Goal: Task Accomplishment & Management: Manage account settings

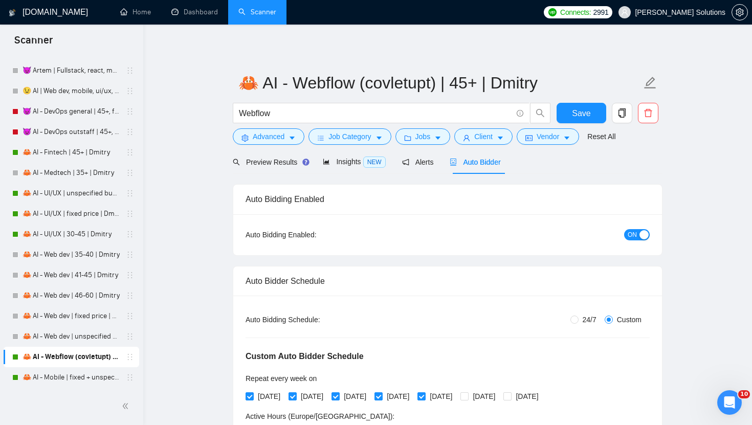
click at [638, 246] on div "Auto Bidding Enabled: ON" at bounding box center [447, 234] width 429 height 41
click at [635, 236] on span "ON" at bounding box center [632, 234] width 9 height 11
click at [580, 109] on span "Save" at bounding box center [581, 113] width 18 height 13
click at [632, 237] on button "OFF" at bounding box center [635, 234] width 29 height 11
click at [578, 120] on button "Save" at bounding box center [582, 113] width 50 height 20
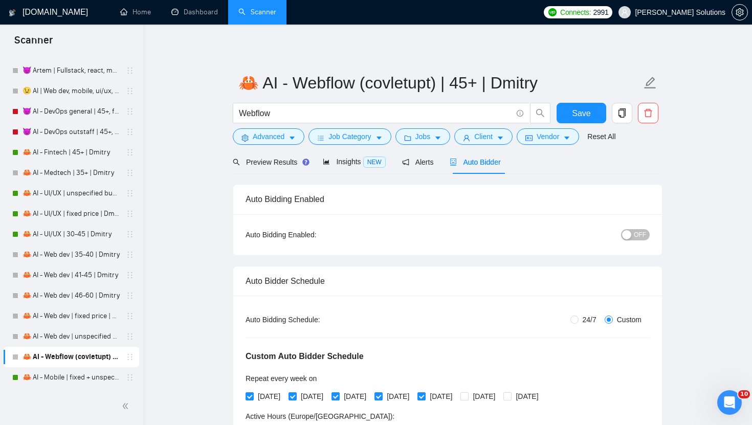
click at [626, 239] on div "button" at bounding box center [626, 234] width 9 height 9
click at [582, 117] on span "Save" at bounding box center [581, 113] width 18 height 13
click at [56, 339] on link "🦀 AI - Web dev | unspecified budget | Dmitry" at bounding box center [71, 336] width 97 height 20
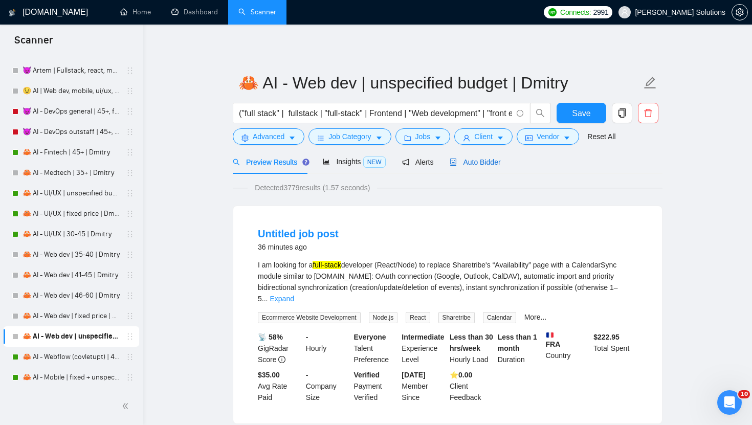
click at [491, 163] on span "Auto Bidder" at bounding box center [475, 162] width 51 height 8
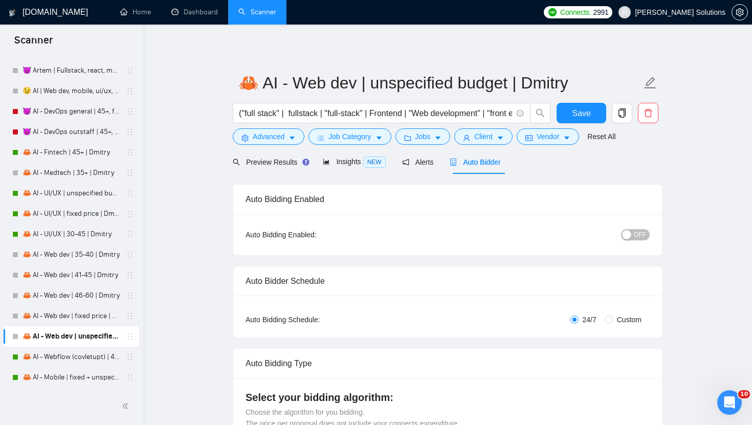
click at [638, 232] on span "OFF" at bounding box center [640, 234] width 12 height 11
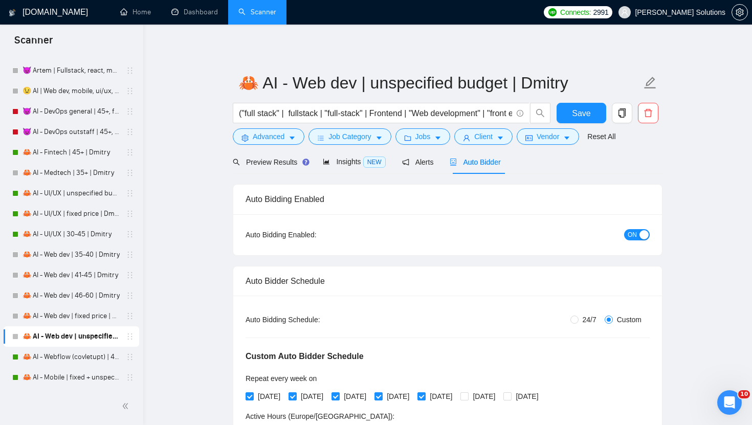
radio input "false"
radio input "true"
click at [275, 159] on span "Preview Results" at bounding box center [270, 162] width 74 height 8
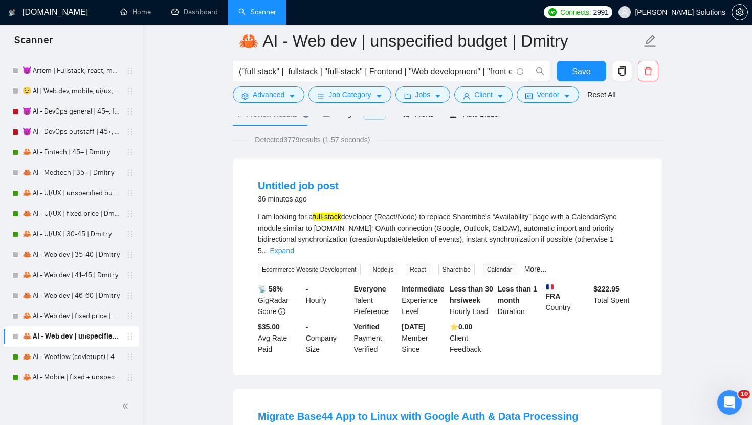
scroll to position [50, 0]
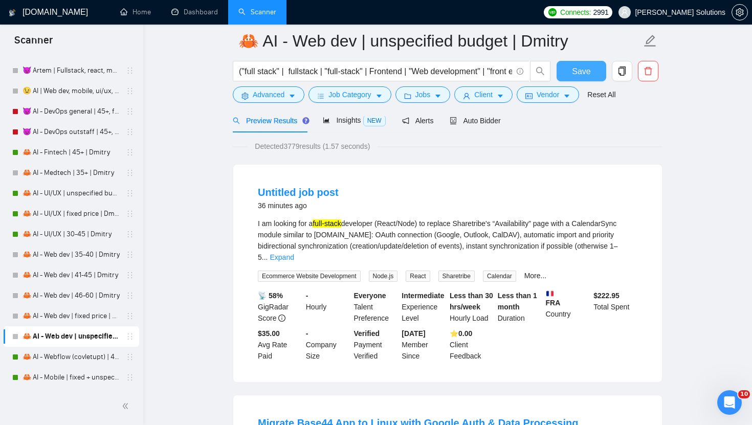
click at [583, 76] on span "Save" at bounding box center [581, 71] width 18 height 13
click at [57, 313] on link "🦀 AI - Web dev | fixed price | Dmitry" at bounding box center [71, 316] width 97 height 20
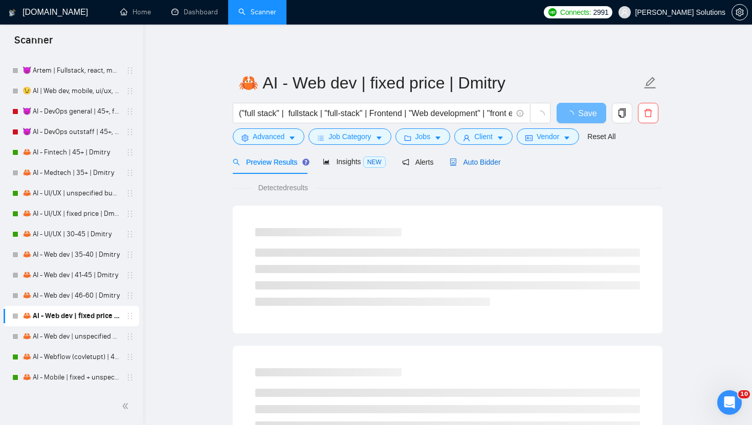
click at [473, 162] on span "Auto Bidder" at bounding box center [475, 162] width 51 height 8
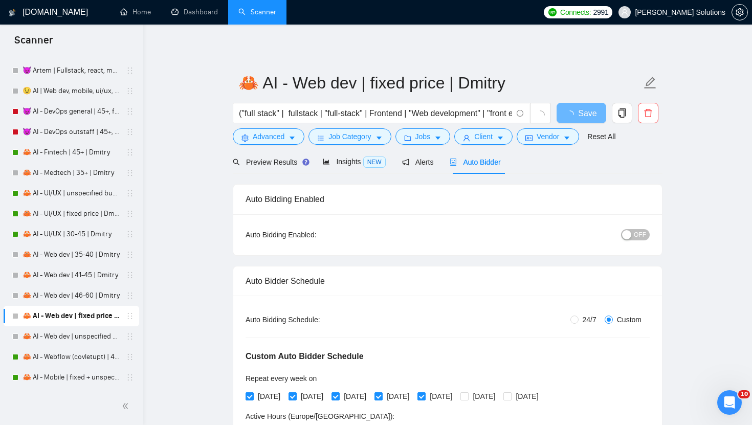
click at [630, 237] on div "button" at bounding box center [626, 234] width 9 height 9
click at [583, 113] on span "Save" at bounding box center [581, 113] width 18 height 13
click at [83, 289] on link "🦀 AI - Web dev | 46-60 | Dmitry" at bounding box center [71, 296] width 97 height 20
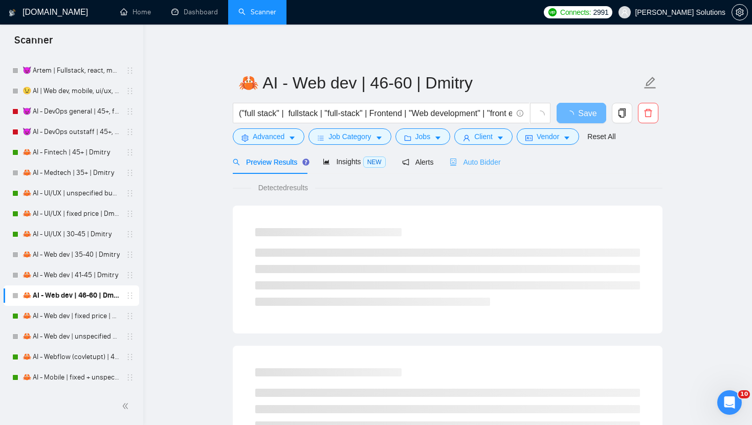
click at [478, 168] on div "Auto Bidder" at bounding box center [475, 162] width 51 height 24
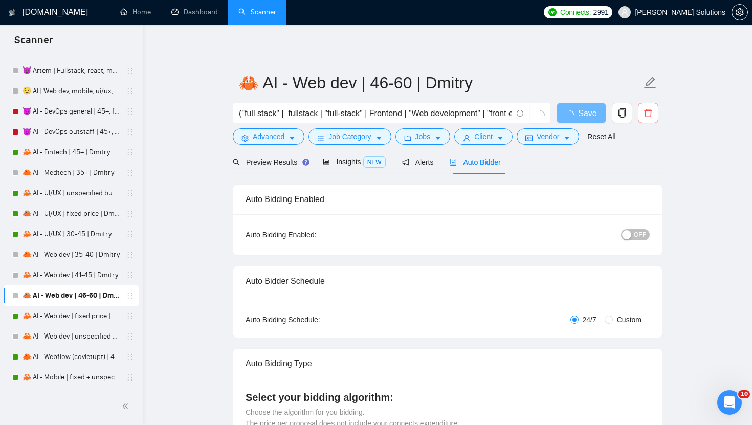
click at [633, 234] on button "OFF" at bounding box center [635, 234] width 29 height 11
radio input "false"
radio input "true"
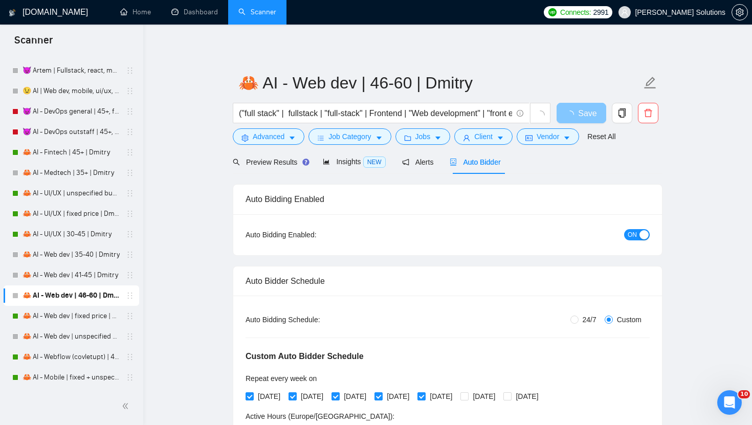
click at [583, 117] on span "Save" at bounding box center [587, 113] width 18 height 13
click at [579, 110] on span "Save" at bounding box center [581, 113] width 18 height 13
click at [87, 264] on link "🦀 AI - Web dev | 35-40 | Dmitry" at bounding box center [71, 255] width 97 height 20
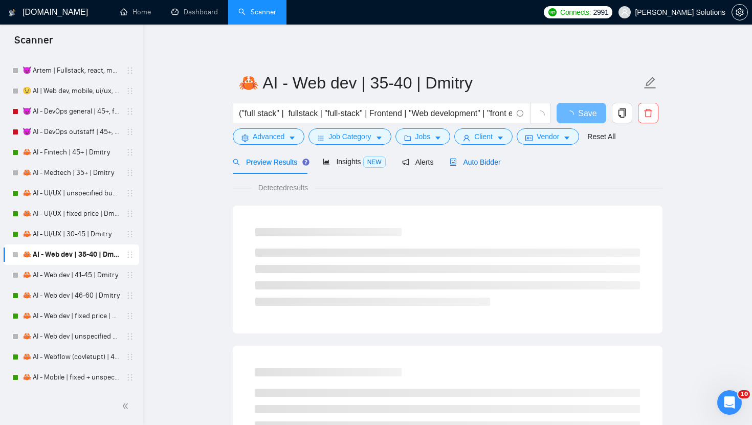
click at [491, 159] on span "Auto Bidder" at bounding box center [475, 162] width 51 height 8
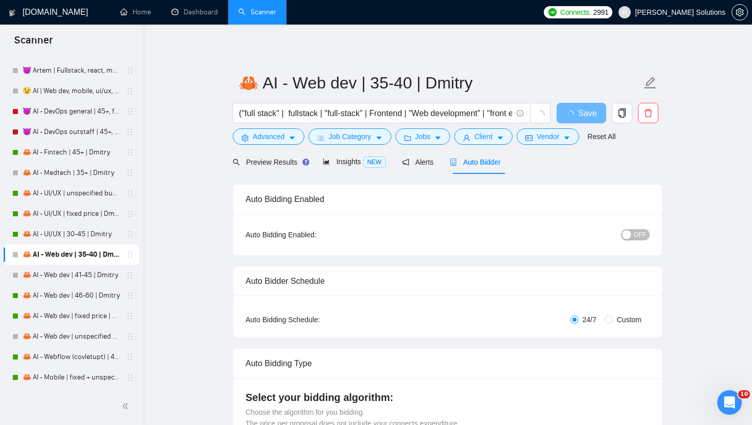
radio input "false"
radio input "true"
click at [634, 234] on span "OFF" at bounding box center [640, 234] width 12 height 11
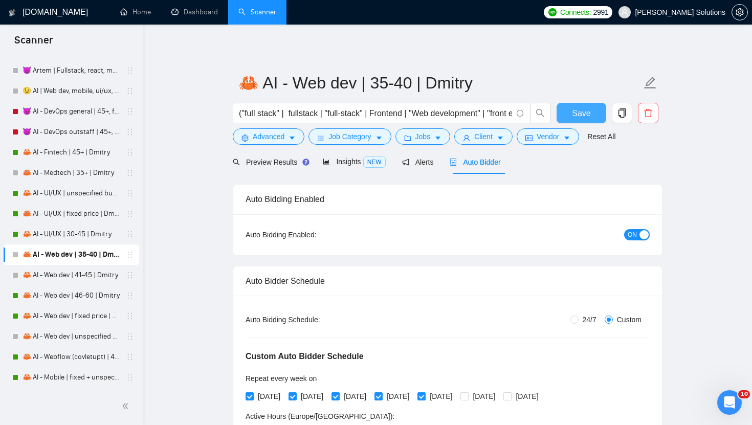
click at [580, 113] on span "Save" at bounding box center [581, 113] width 18 height 13
click at [46, 273] on link "🦀 AI - Web dev | 41-45 | Dmitry" at bounding box center [71, 275] width 97 height 20
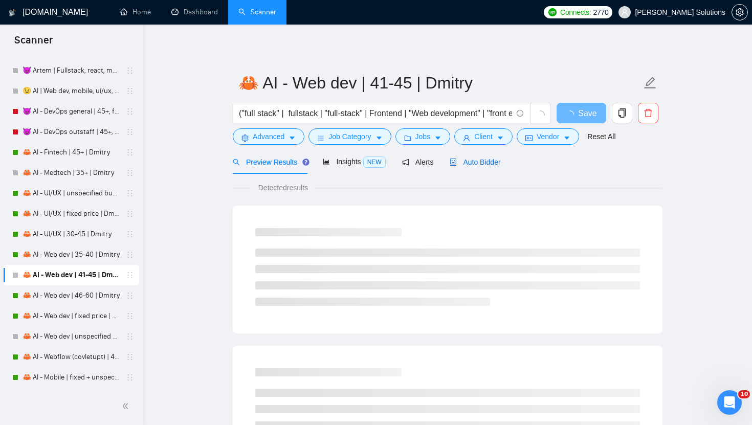
click at [478, 166] on div "Auto Bidder" at bounding box center [475, 162] width 51 height 11
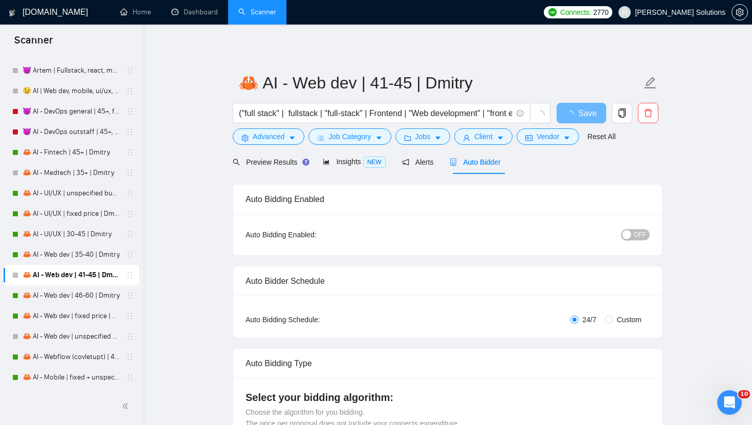
radio input "false"
radio input "true"
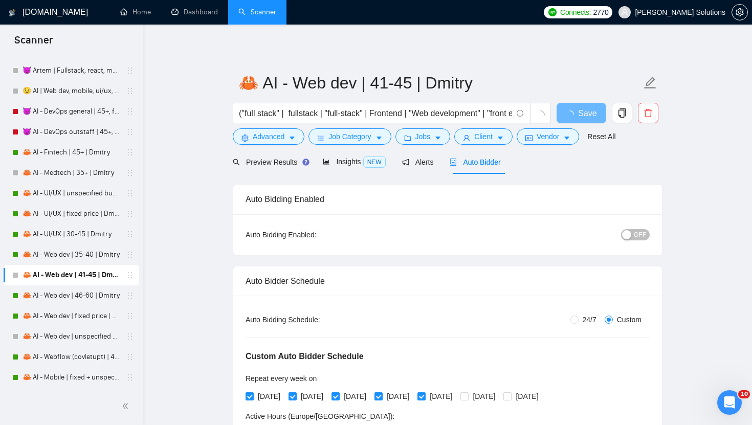
click at [640, 234] on span "OFF" at bounding box center [640, 234] width 12 height 11
click at [576, 117] on button "Save" at bounding box center [582, 113] width 50 height 20
click at [577, 117] on span "Save" at bounding box center [581, 113] width 18 height 13
click at [103, 164] on link "🦀 AI - Medtech | 35+ | Dmitry" at bounding box center [71, 173] width 97 height 20
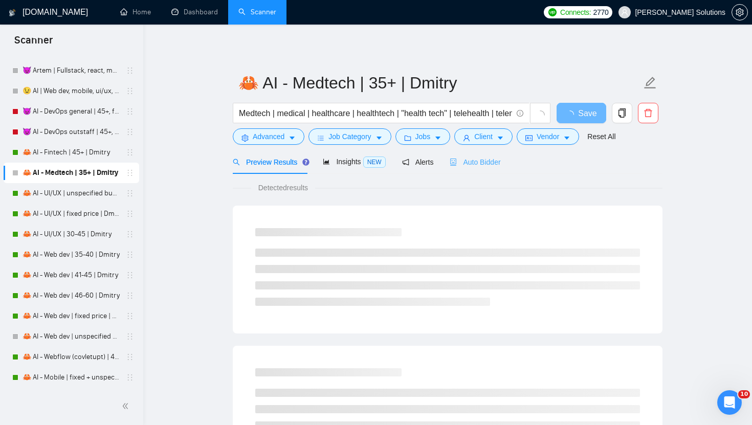
click at [475, 168] on div "Auto Bidder" at bounding box center [475, 162] width 51 height 24
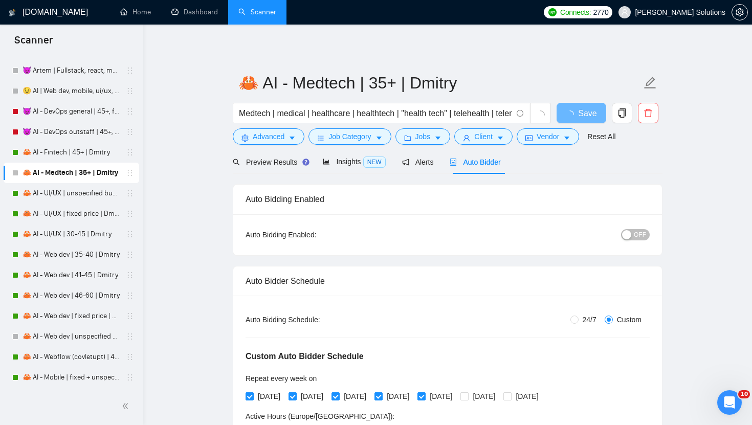
click at [639, 236] on span "OFF" at bounding box center [640, 234] width 12 height 11
click at [585, 113] on span "Save" at bounding box center [587, 113] width 18 height 13
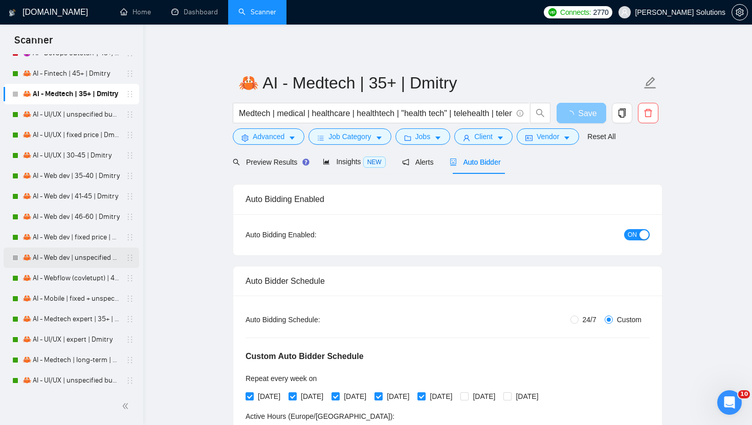
scroll to position [2848, 0]
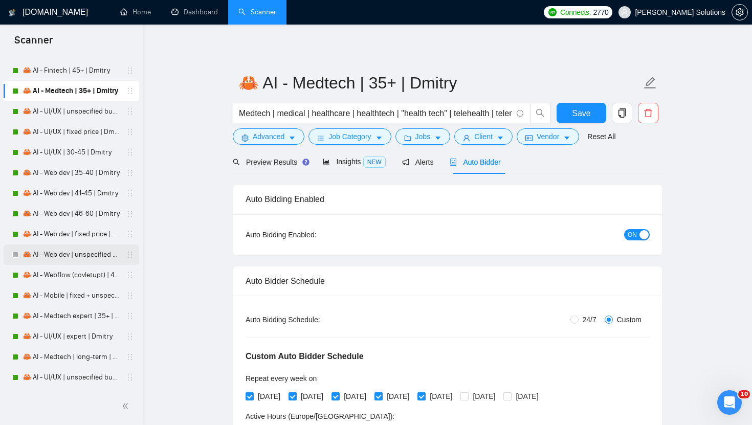
click at [64, 261] on link "🦀 AI - Web dev | unspecified budget | Dmitry" at bounding box center [71, 255] width 97 height 20
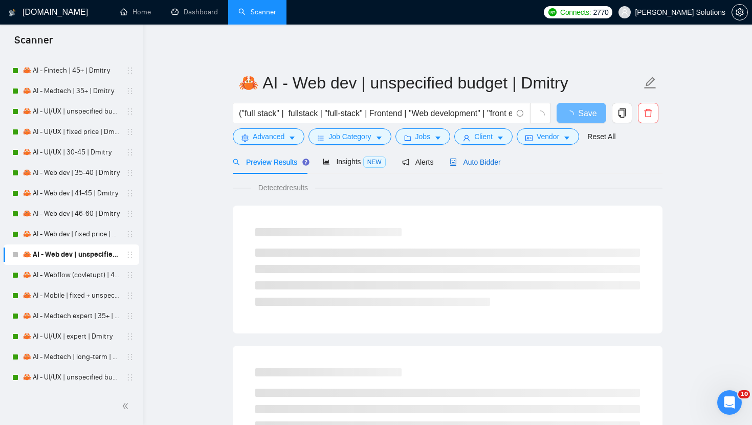
click at [488, 162] on span "Auto Bidder" at bounding box center [475, 162] width 51 height 8
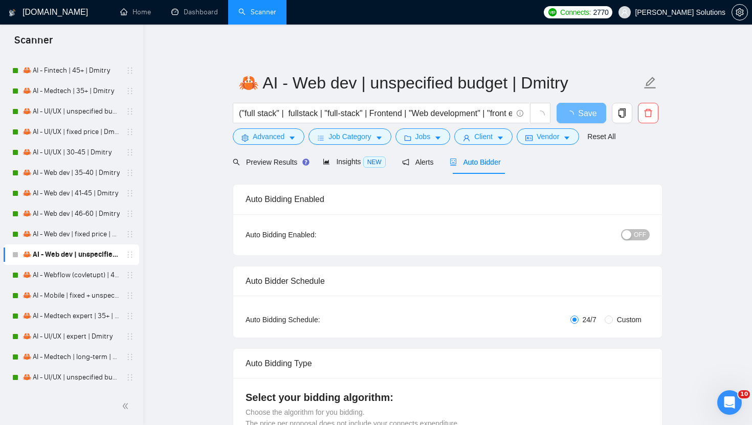
radio input "false"
radio input "true"
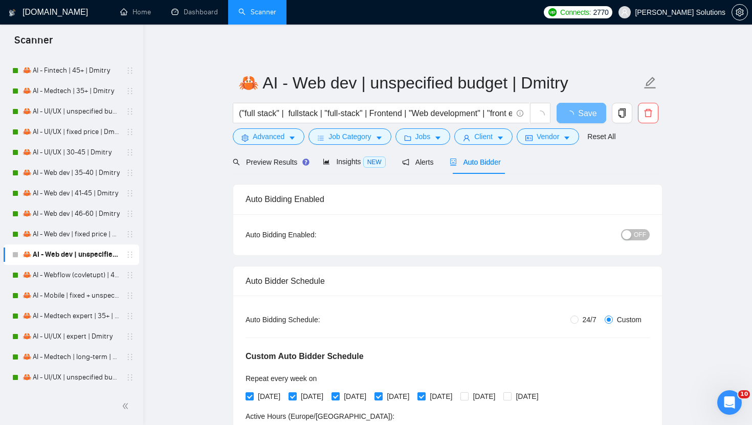
click at [632, 231] on button "OFF" at bounding box center [635, 234] width 29 height 11
click at [569, 106] on button "Save" at bounding box center [582, 113] width 50 height 20
